Goal: Check status: Check status

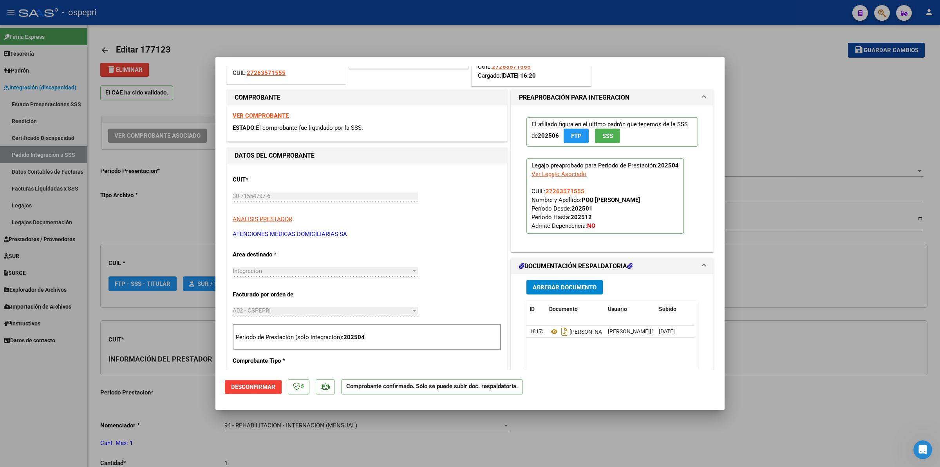
scroll to position [147, 0]
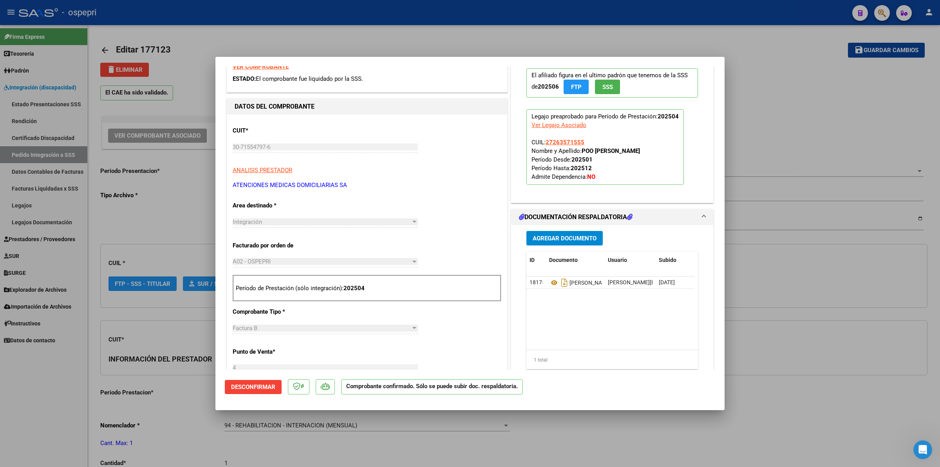
type input "$ 0,00"
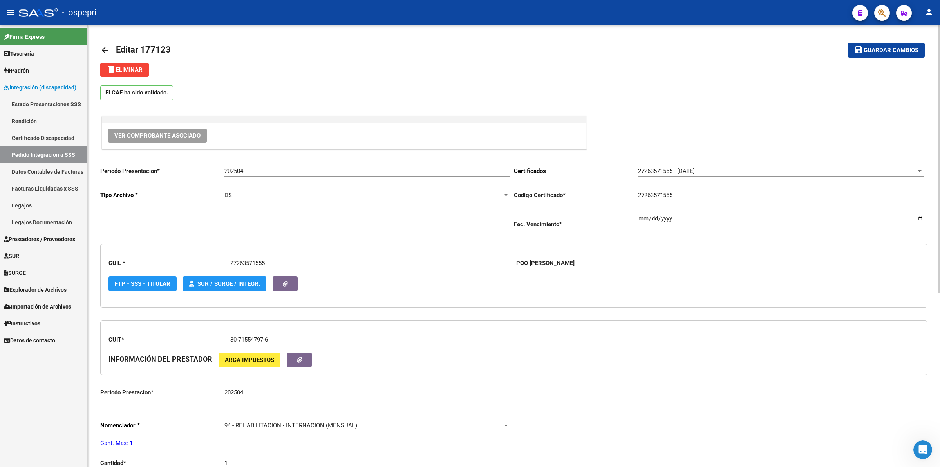
click at [103, 47] on mat-icon "arrow_back" at bounding box center [104, 49] width 9 height 9
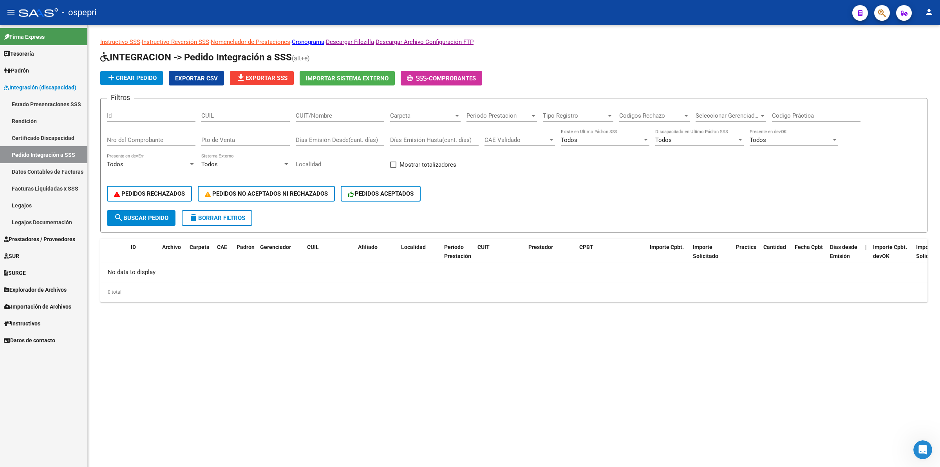
click at [225, 121] on div "CUIL" at bounding box center [245, 117] width 89 height 24
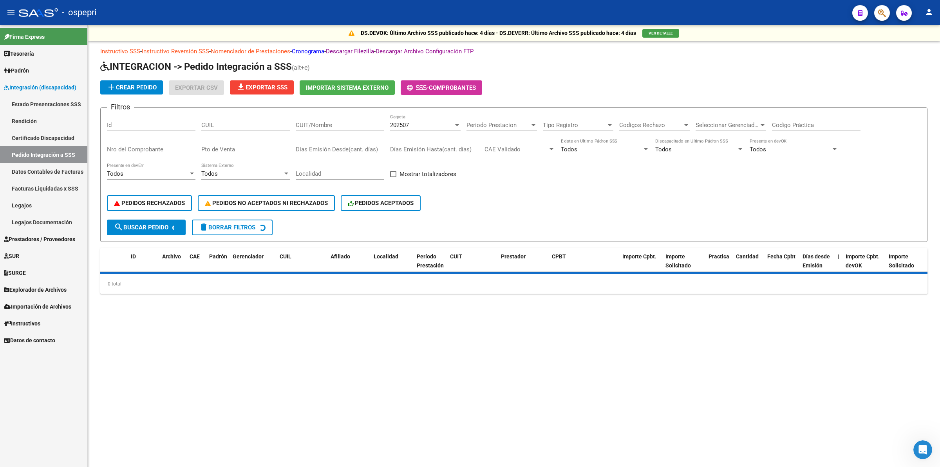
click at [226, 118] on div "CUIL" at bounding box center [245, 122] width 89 height 17
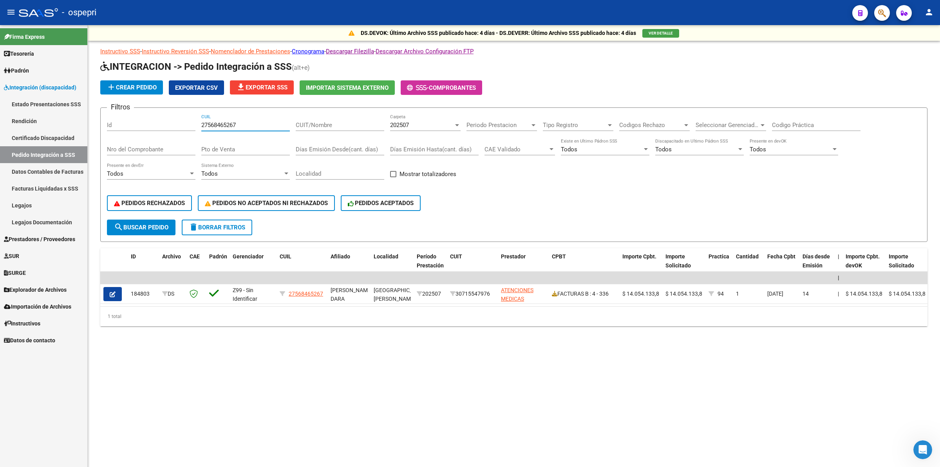
type input "27568465267"
click at [425, 125] on div "202507" at bounding box center [421, 124] width 63 height 7
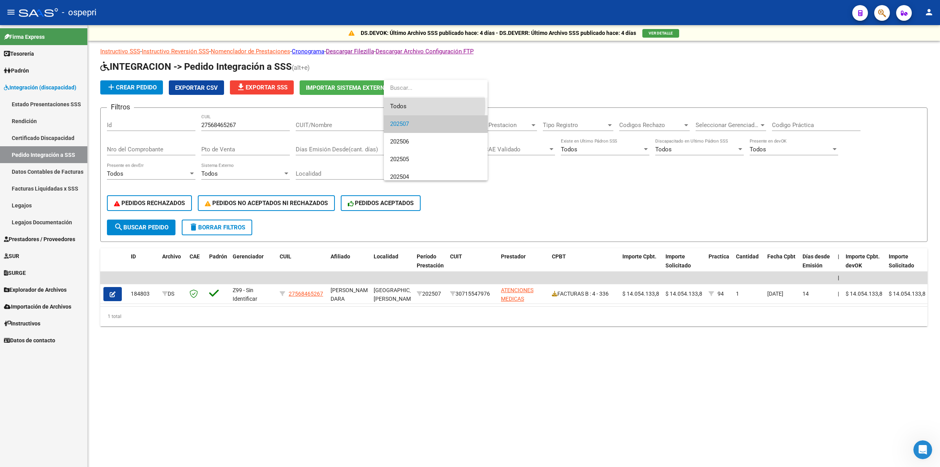
click at [405, 106] on span "Todos" at bounding box center [435, 107] width 91 height 18
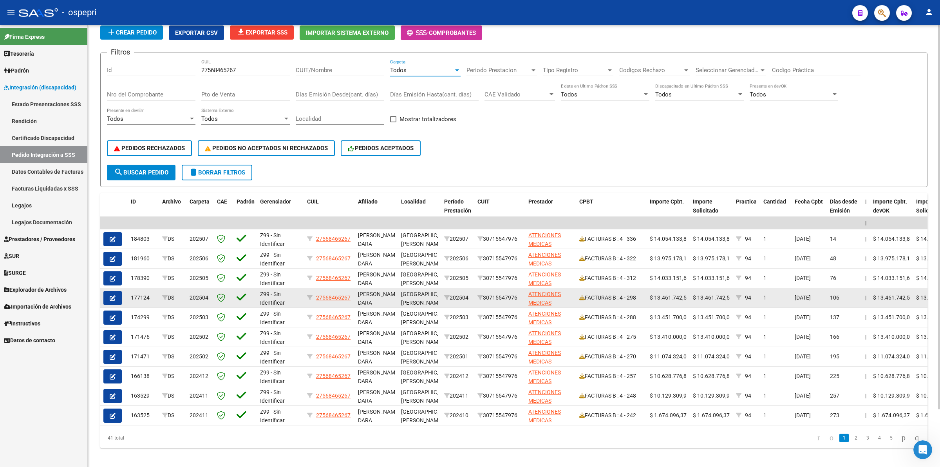
scroll to position [66, 0]
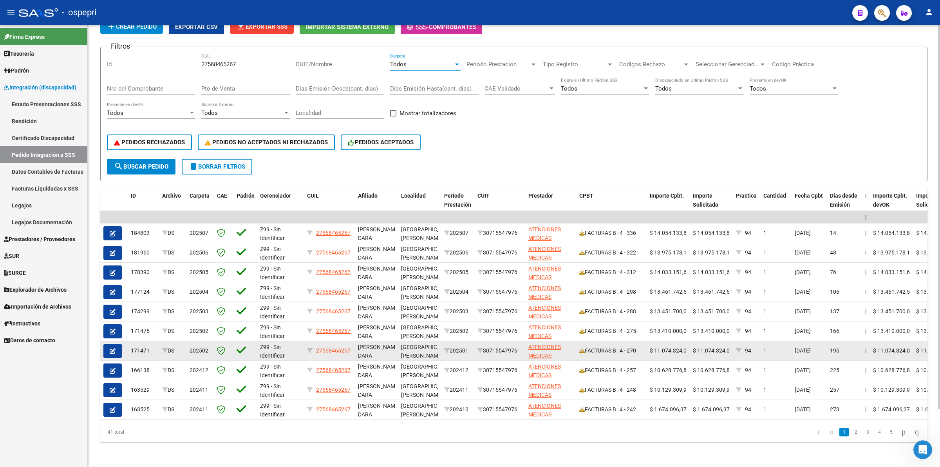
click at [111, 348] on icon "button" at bounding box center [113, 351] width 6 height 6
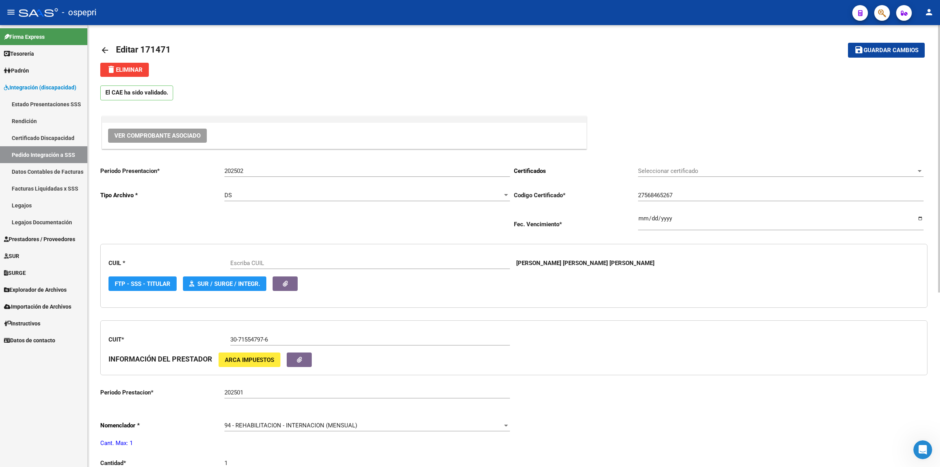
type input "27568465267"
click at [151, 134] on span "Ver Comprobante Asociado" at bounding box center [157, 135] width 86 height 7
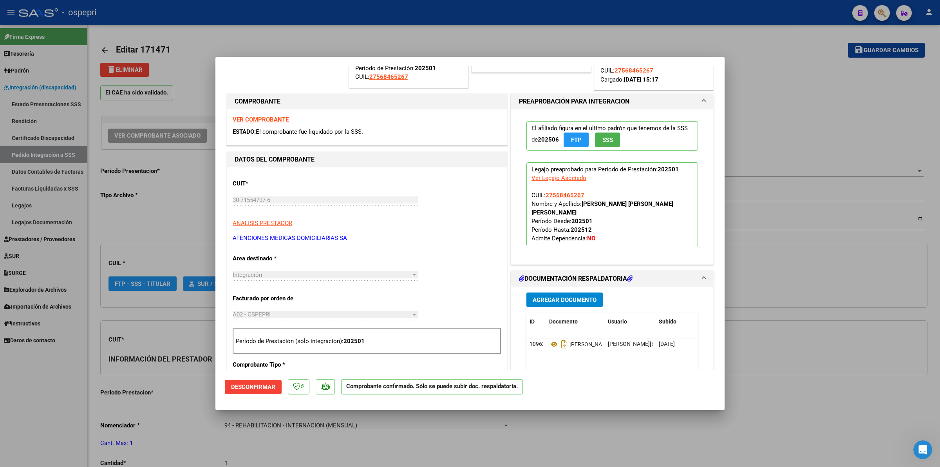
scroll to position [98, 0]
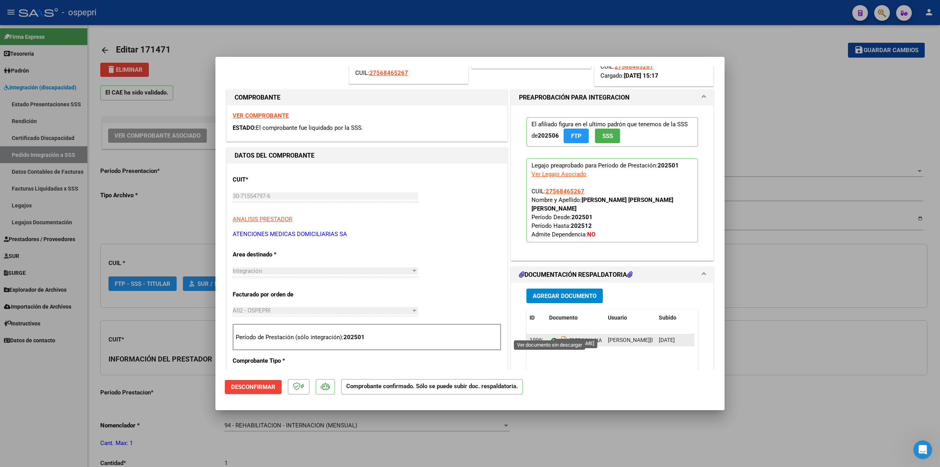
click at [551, 335] on icon at bounding box center [554, 339] width 10 height 9
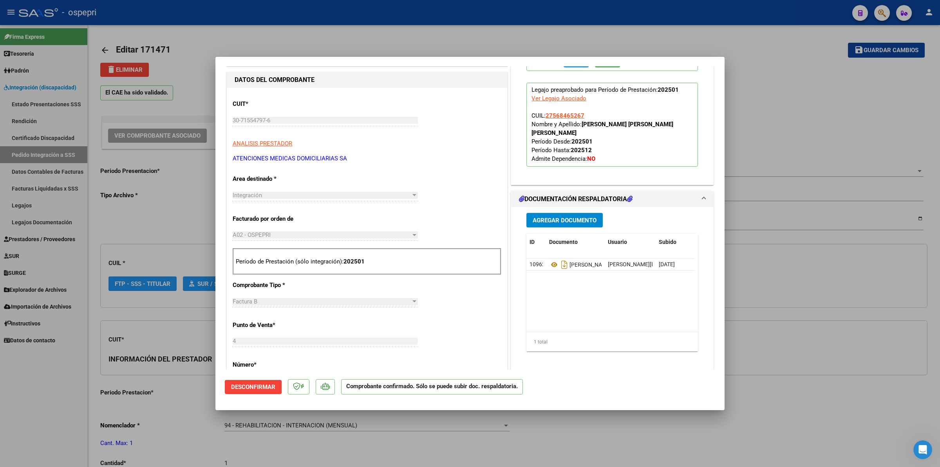
scroll to position [245, 0]
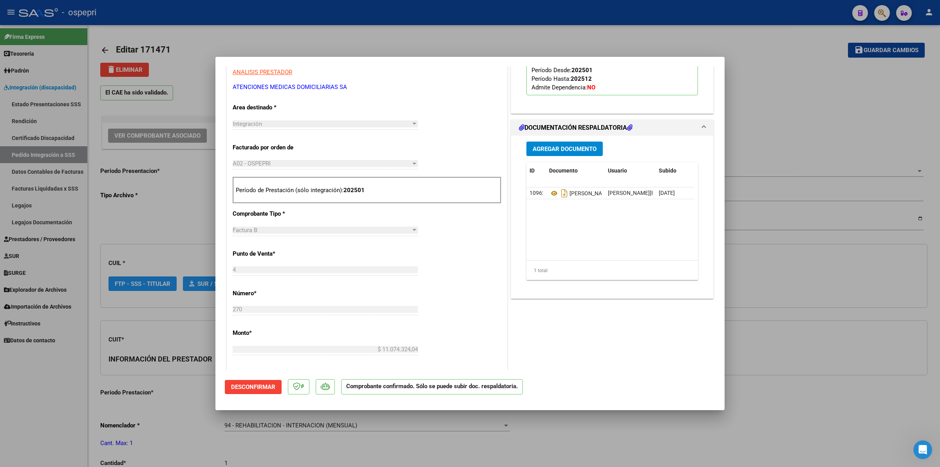
type input "$ 0,00"
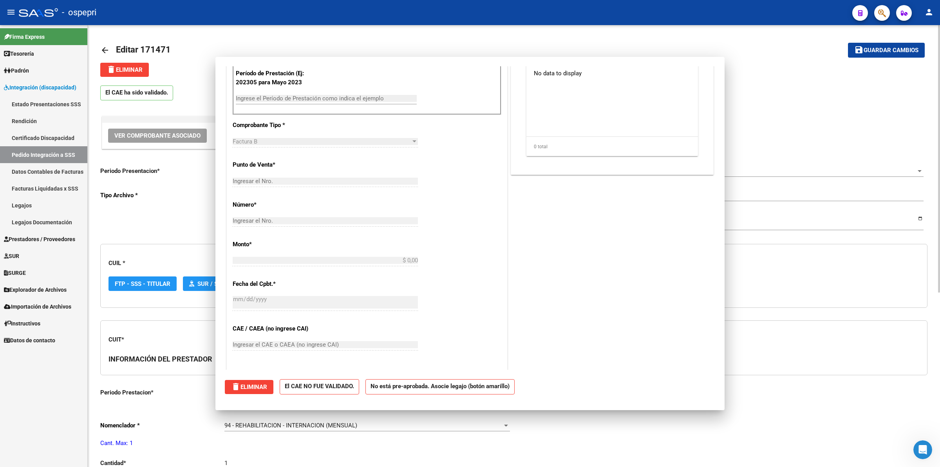
scroll to position [0, 0]
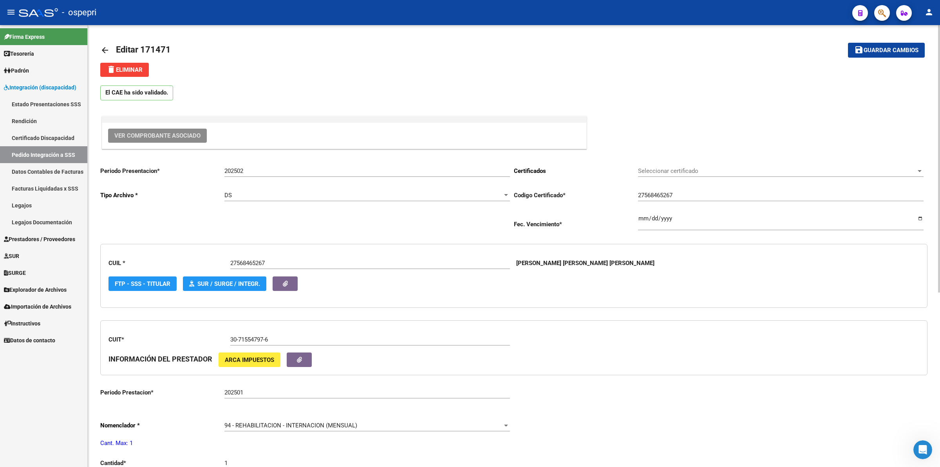
click at [97, 52] on div "arrow_back Editar 171471 save Guardar cambios delete Eliminar El CAE ha sido va…" at bounding box center [514, 391] width 852 height 733
click at [103, 49] on mat-icon "arrow_back" at bounding box center [104, 49] width 9 height 9
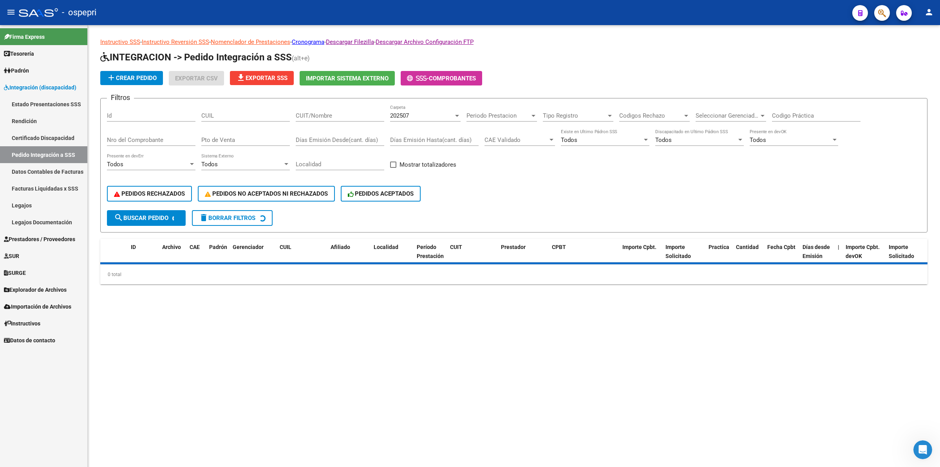
click at [255, 117] on input "CUIL" at bounding box center [245, 115] width 89 height 7
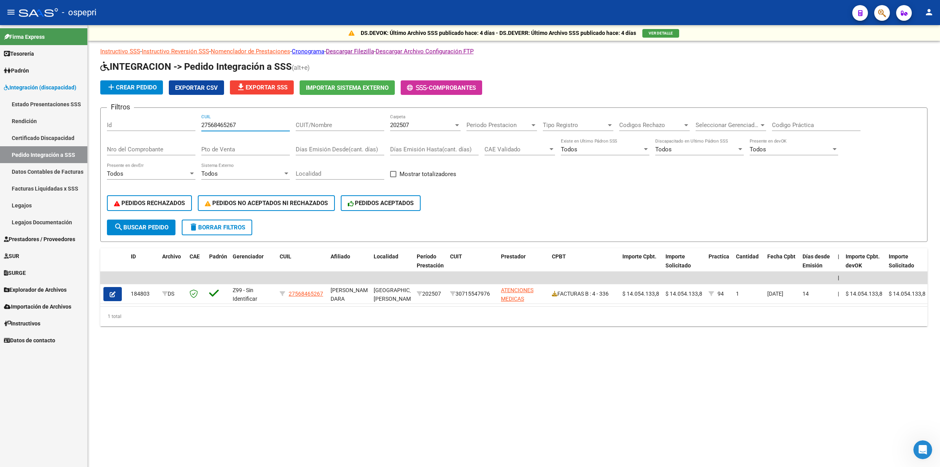
type input "27568465267"
click at [429, 122] on div "202507" at bounding box center [421, 124] width 63 height 7
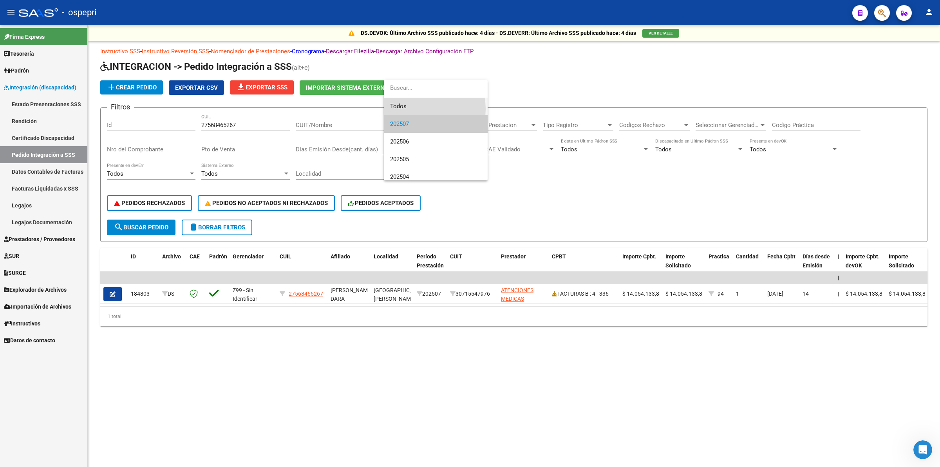
drag, startPoint x: 416, startPoint y: 109, endPoint x: 666, endPoint y: 106, distance: 250.3
click at [416, 108] on span "Todos" at bounding box center [435, 107] width 91 height 18
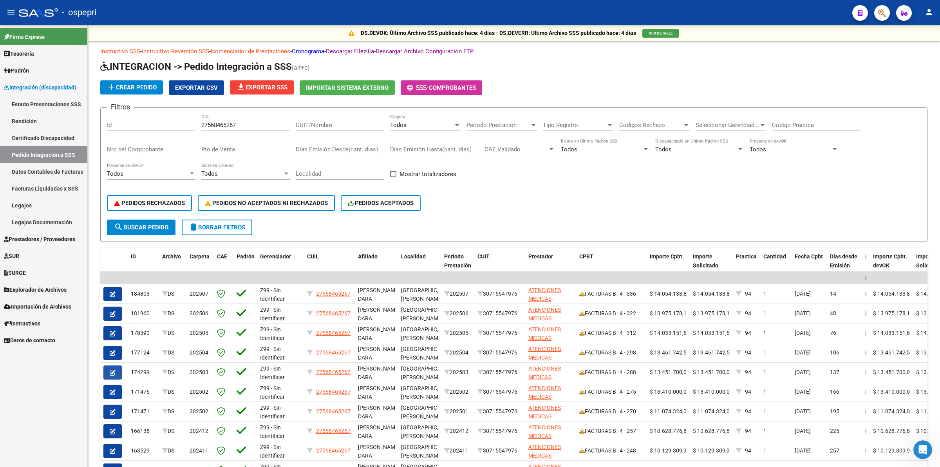
drag, startPoint x: 113, startPoint y: 367, endPoint x: 369, endPoint y: 355, distance: 256.5
click at [114, 369] on icon "button" at bounding box center [113, 372] width 6 height 6
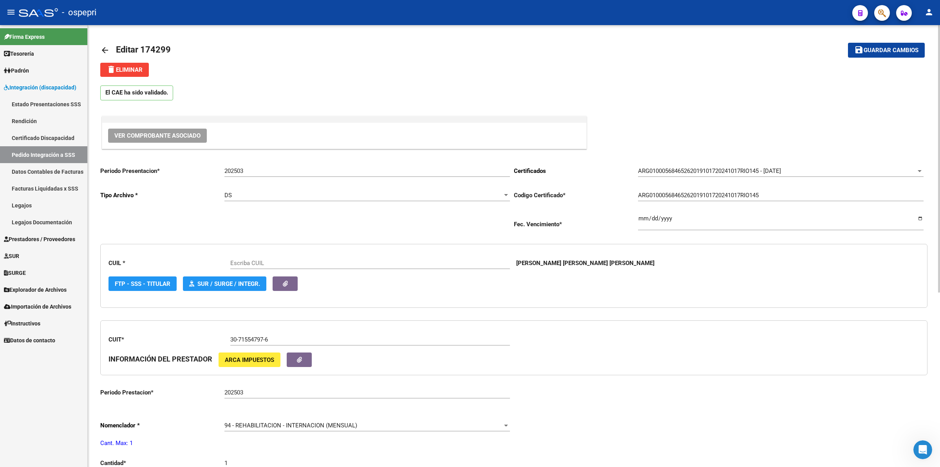
click at [172, 133] on span "Ver Comprobante Asociado" at bounding box center [157, 135] width 86 height 7
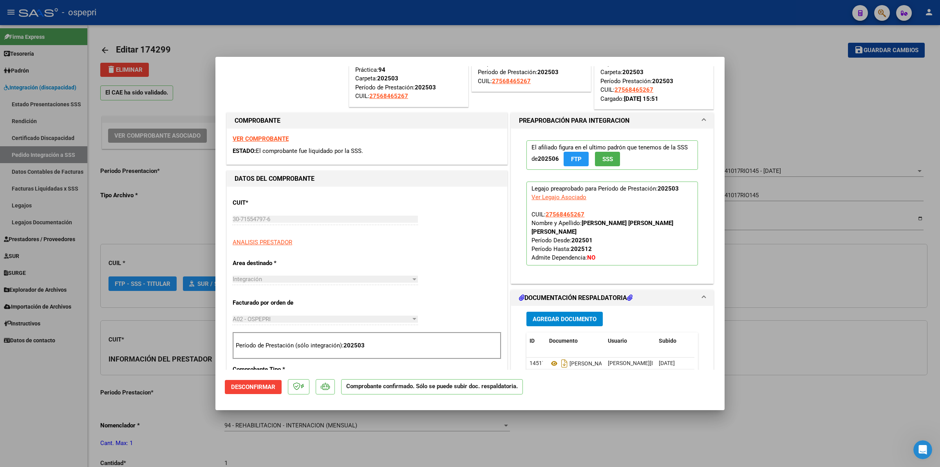
type input "27568465267"
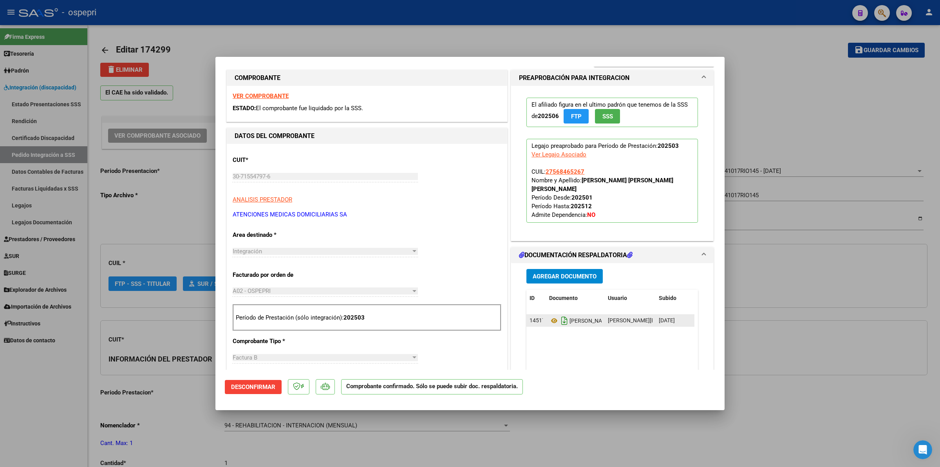
scroll to position [147, 0]
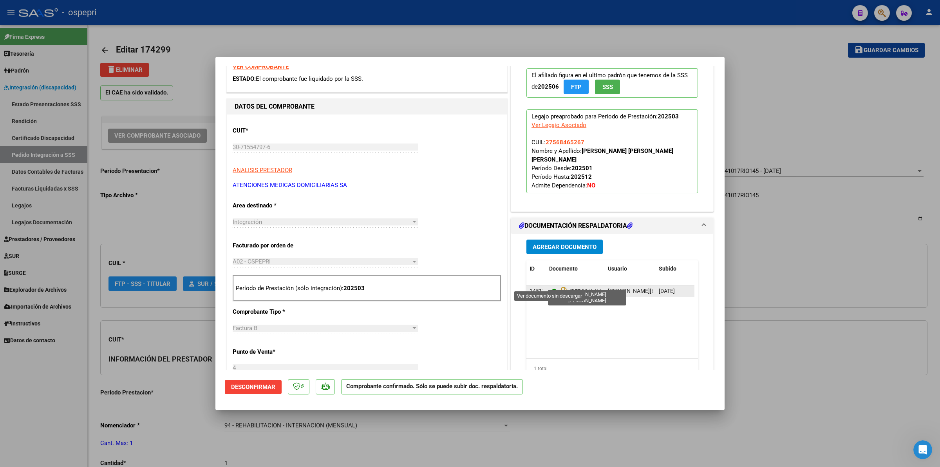
click at [549, 286] on icon at bounding box center [554, 290] width 10 height 9
type input "$ 0,00"
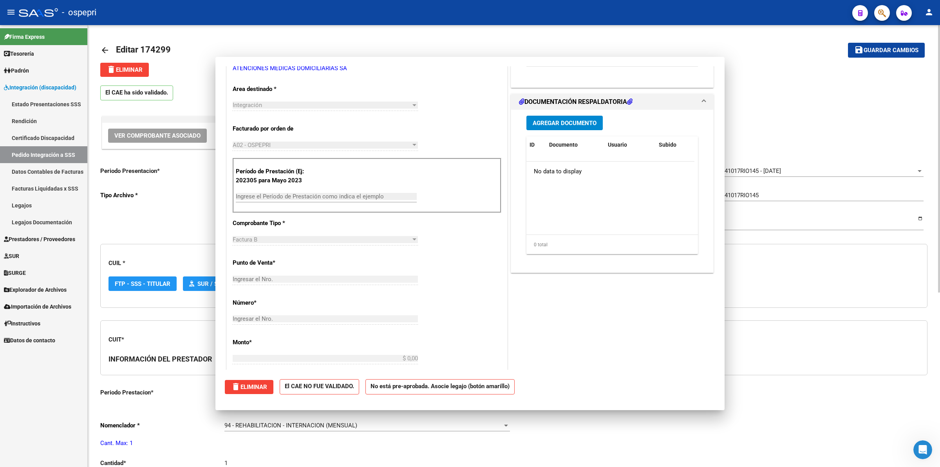
scroll to position [0, 0]
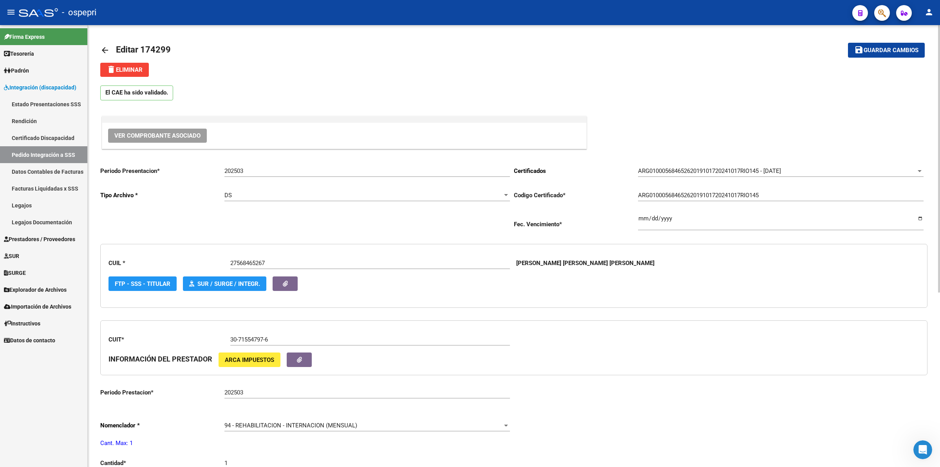
click at [104, 49] on mat-icon "arrow_back" at bounding box center [104, 49] width 9 height 9
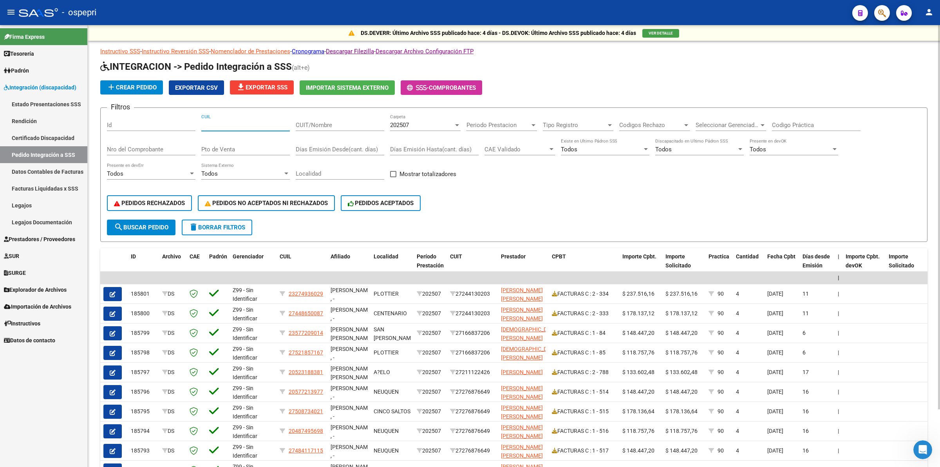
click at [234, 124] on input "CUIL" at bounding box center [245, 124] width 89 height 7
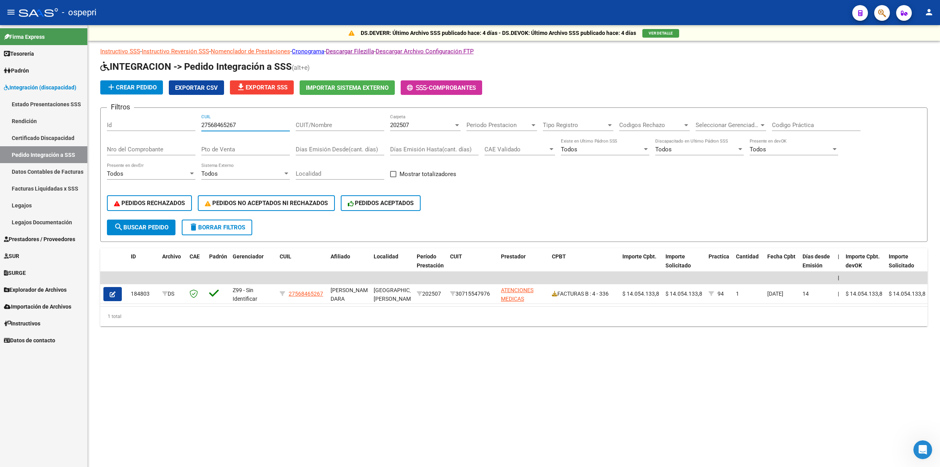
type input "27568465267"
click at [424, 122] on div "202507" at bounding box center [421, 124] width 63 height 7
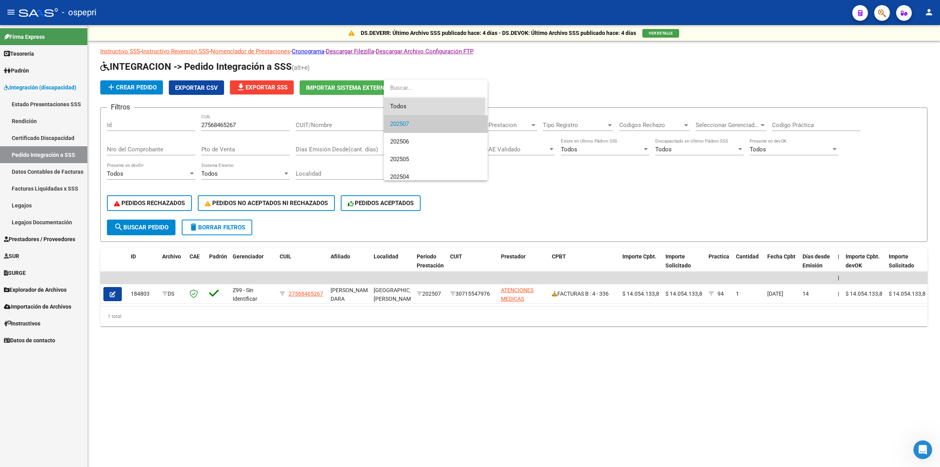
click at [405, 107] on span "Todos" at bounding box center [435, 107] width 91 height 18
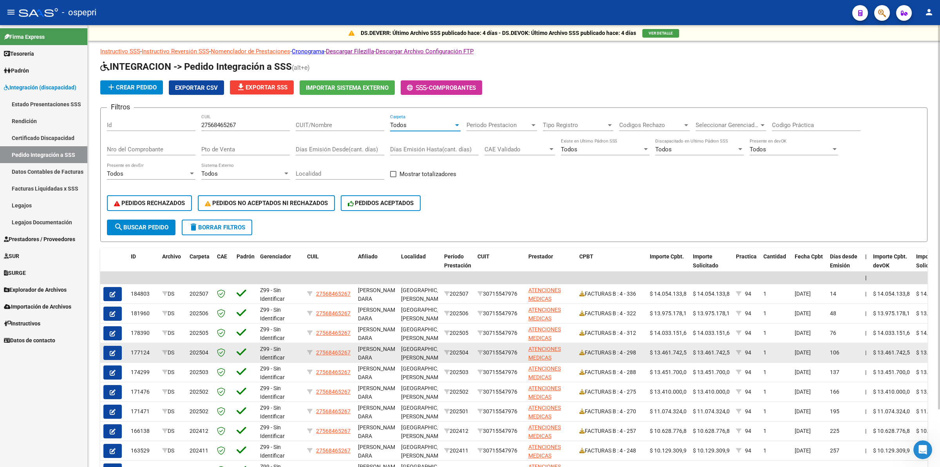
click at [112, 353] on icon "button" at bounding box center [113, 353] width 6 height 6
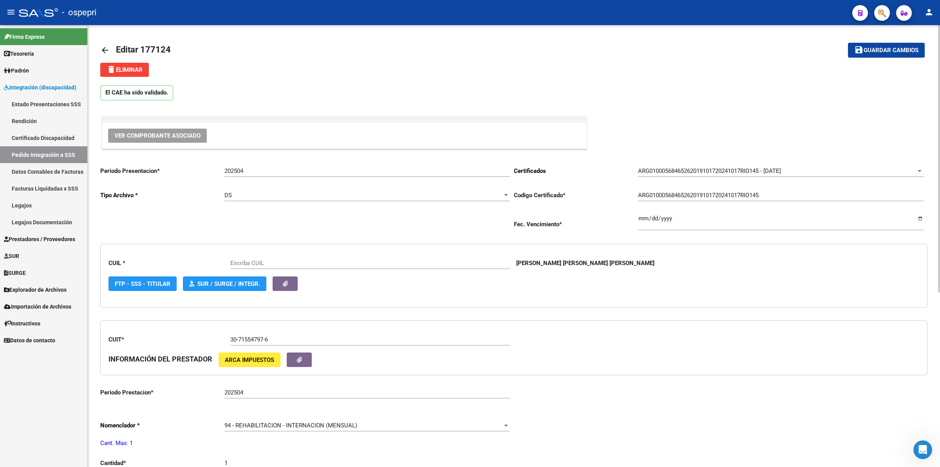
click at [184, 133] on span "Ver Comprobante Asociado" at bounding box center [157, 135] width 86 height 7
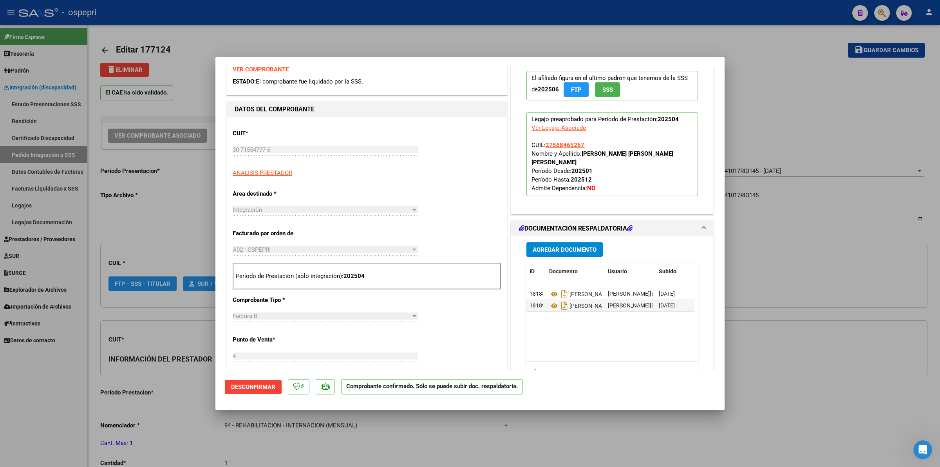
scroll to position [196, 0]
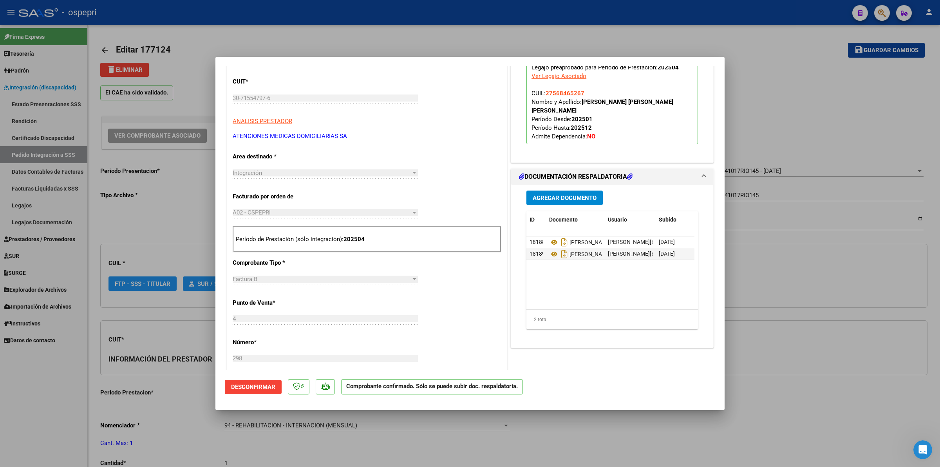
type input "27568465267"
click at [550, 237] on icon at bounding box center [554, 241] width 10 height 9
click at [549, 249] on icon at bounding box center [554, 253] width 10 height 9
type input "$ 0,00"
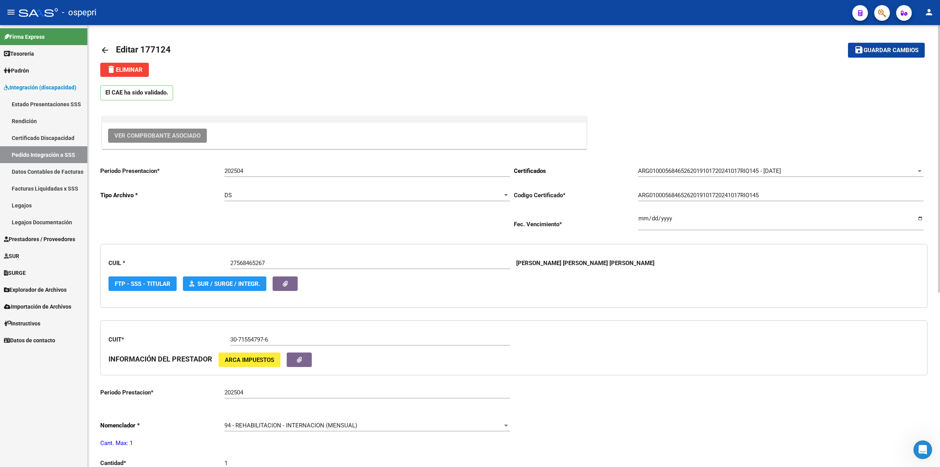
click at [105, 50] on mat-icon "arrow_back" at bounding box center [104, 49] width 9 height 9
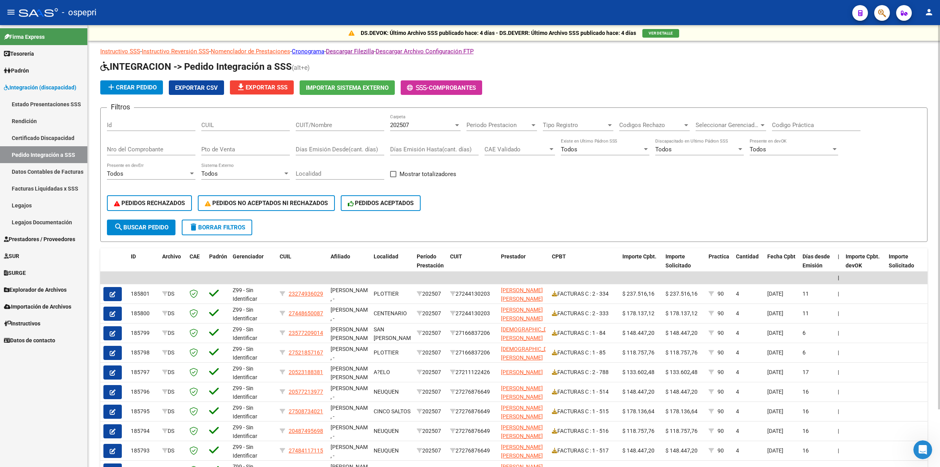
click at [255, 120] on div "CUIL" at bounding box center [245, 122] width 89 height 17
click at [257, 121] on input "CUIL" at bounding box center [245, 124] width 89 height 7
type input "27568465267"
click at [405, 120] on div "202507 Carpeta" at bounding box center [425, 122] width 71 height 17
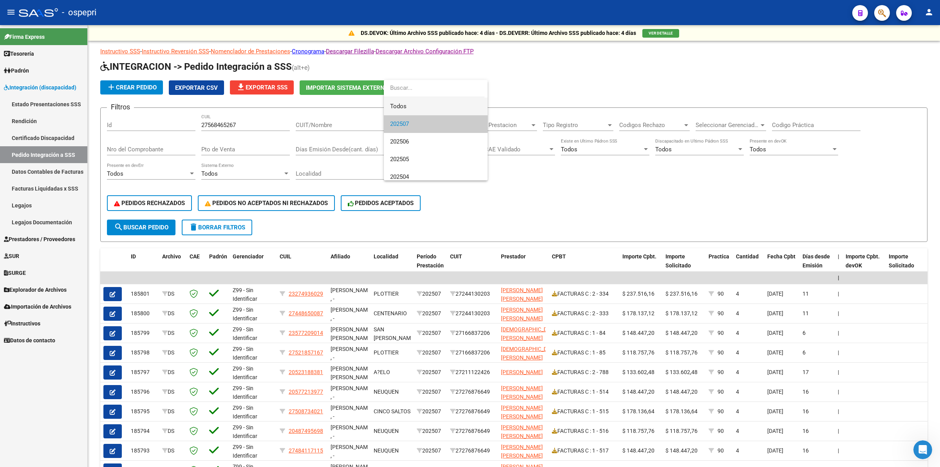
click at [416, 106] on span "Todos" at bounding box center [435, 107] width 91 height 18
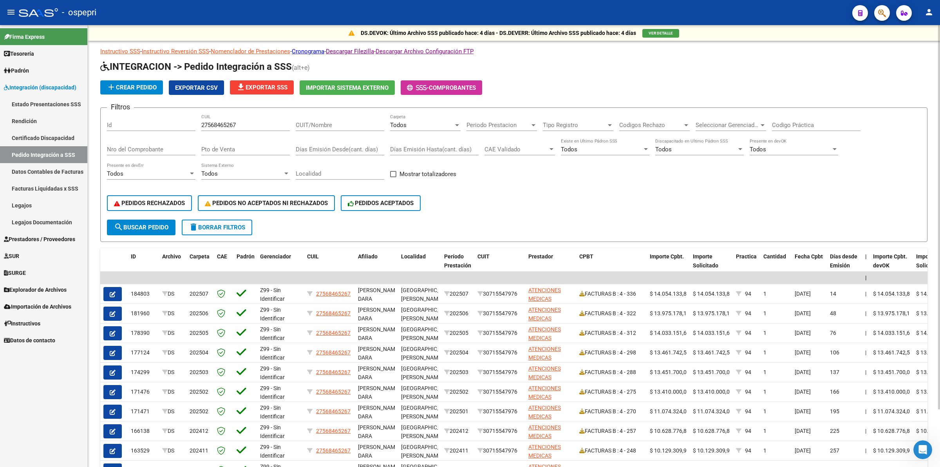
click at [148, 224] on span "search Buscar Pedido" at bounding box center [141, 227] width 54 height 7
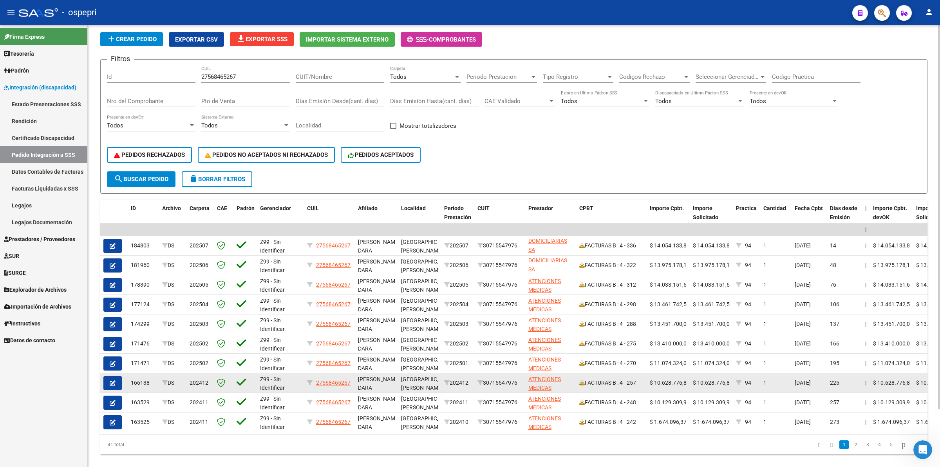
scroll to position [49, 0]
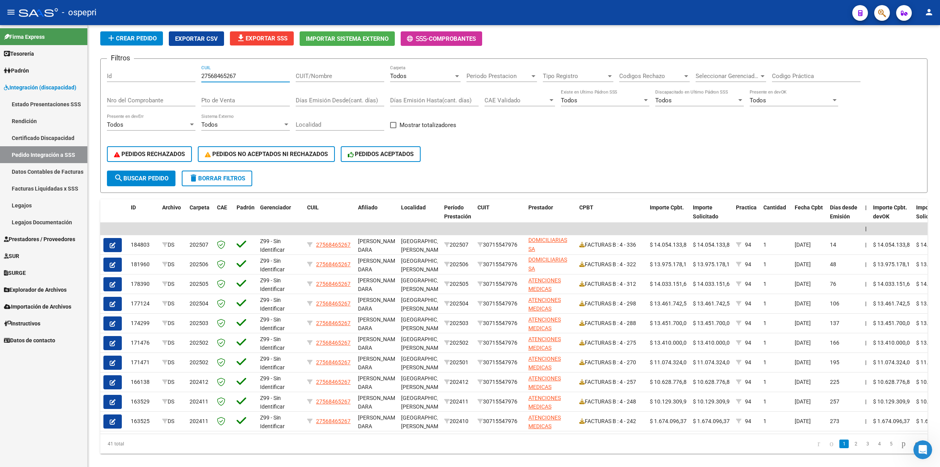
drag, startPoint x: 243, startPoint y: 78, endPoint x: 42, endPoint y: 64, distance: 201.4
click at [36, 71] on mat-sidenav-container "Firma Express Tesorería Extractos Procesados (csv) Extractos Originales (pdf) O…" at bounding box center [470, 245] width 940 height 441
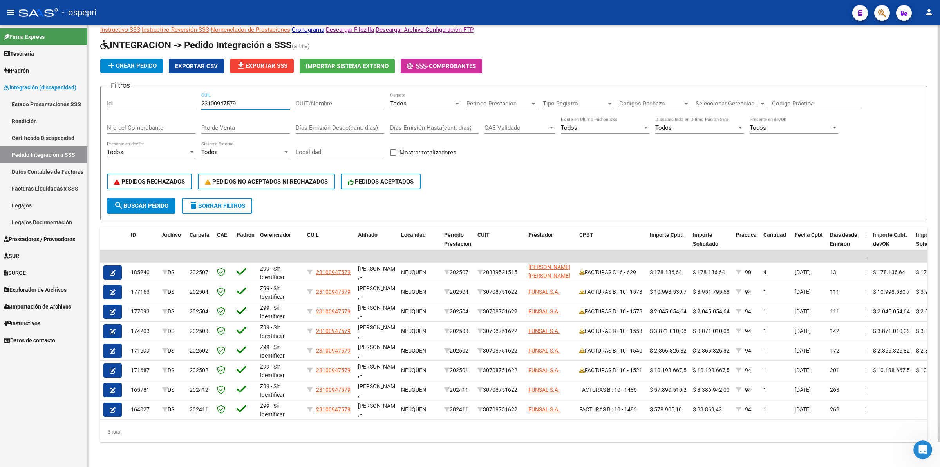
scroll to position [27, 0]
type input "23100947579"
click at [143, 202] on span "search Buscar Pedido" at bounding box center [141, 205] width 54 height 7
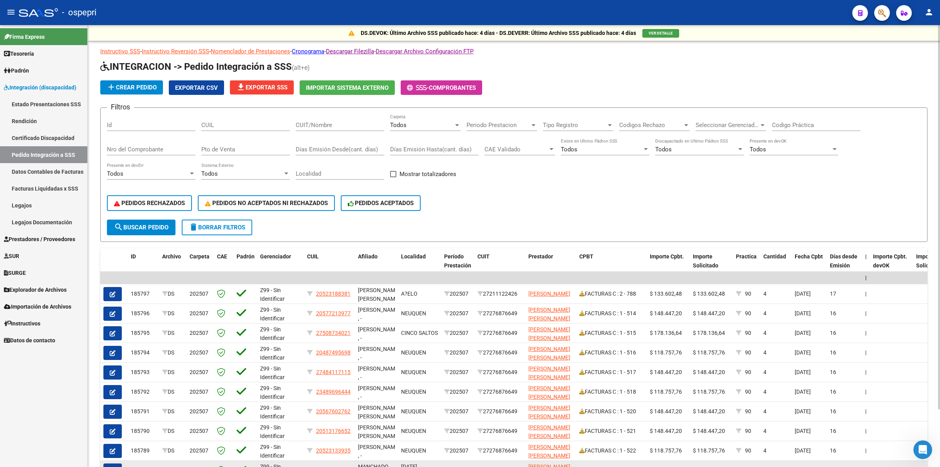
scroll to position [217, 0]
